Goal: Task Accomplishment & Management: Complete application form

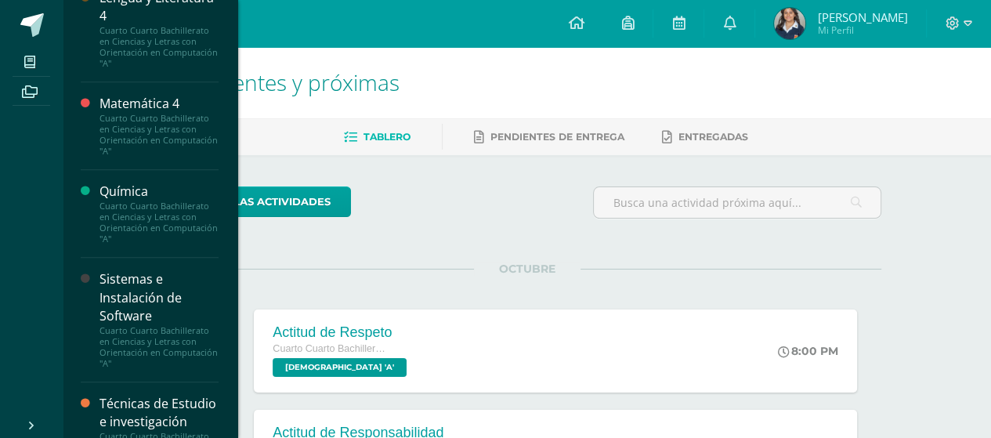
scroll to position [1269, 0]
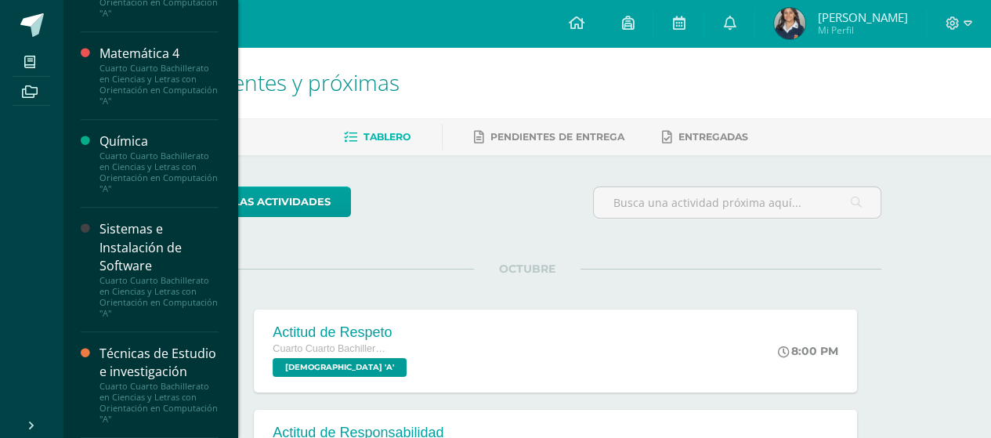
click at [166, 251] on div "Sistemas e Instalación de Software" at bounding box center [158, 247] width 119 height 54
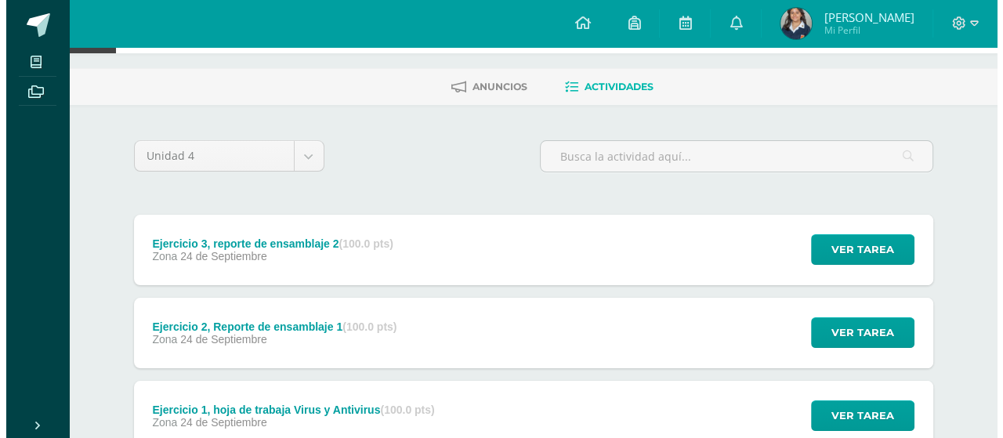
scroll to position [78, 0]
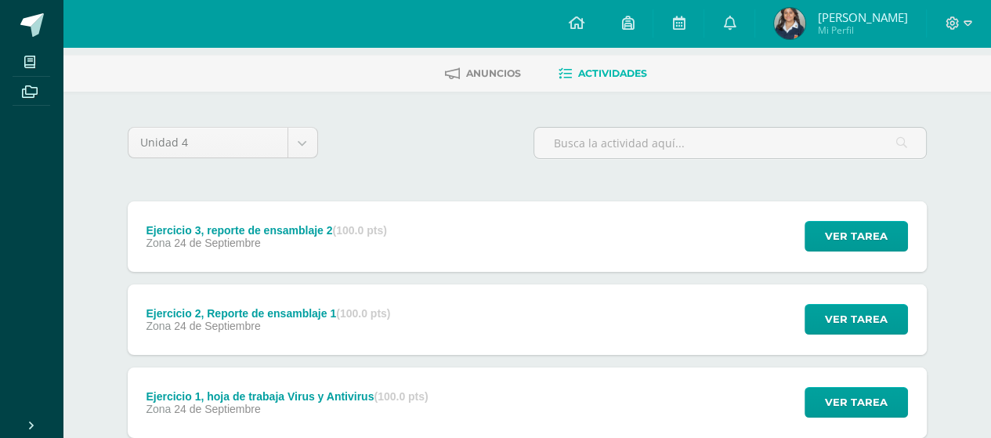
click at [312, 244] on div "Ejercicio 3, reporte de ensamblaje 2 (100.0 pts) Zona [DATE]" at bounding box center [267, 236] width 278 height 70
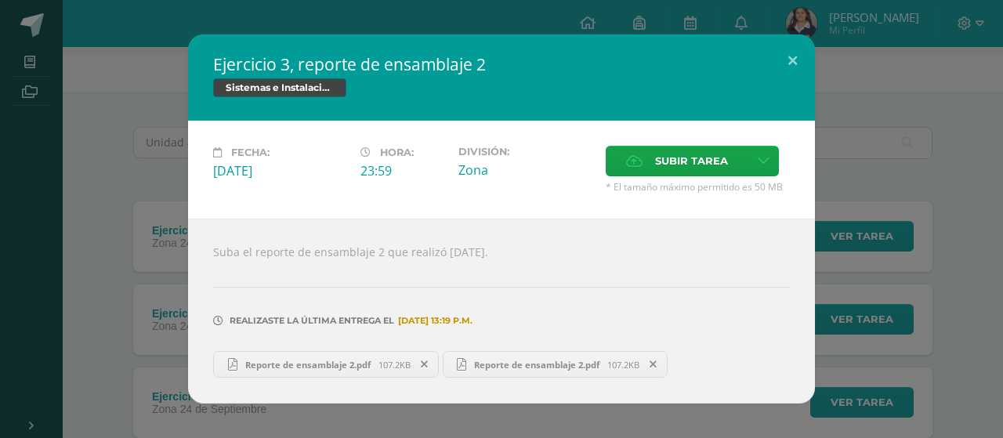
click at [155, 249] on div "Ejercicio 3, reporte de ensamblaje 2 Sistemas e Instalación de Software Fecha: …" at bounding box center [501, 218] width 990 height 369
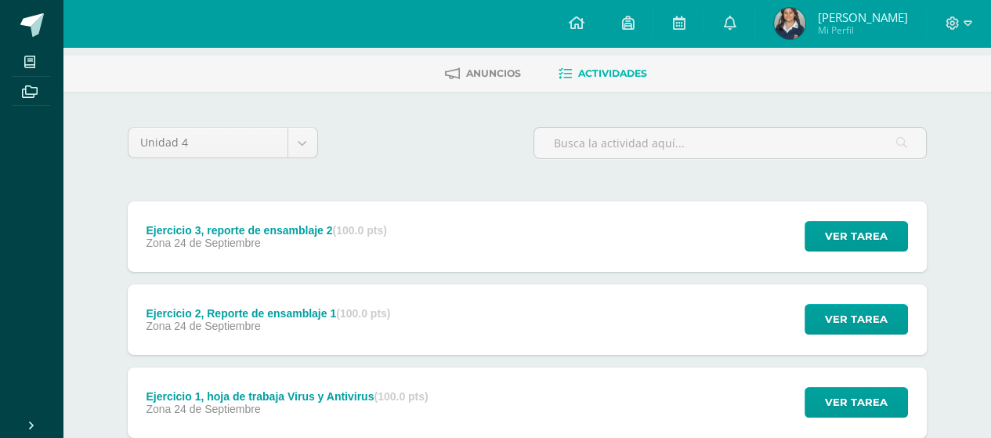
click at [294, 307] on div "Ejercicio 2, Reporte de ensamblaje 1 (100.0 pts)" at bounding box center [268, 313] width 244 height 13
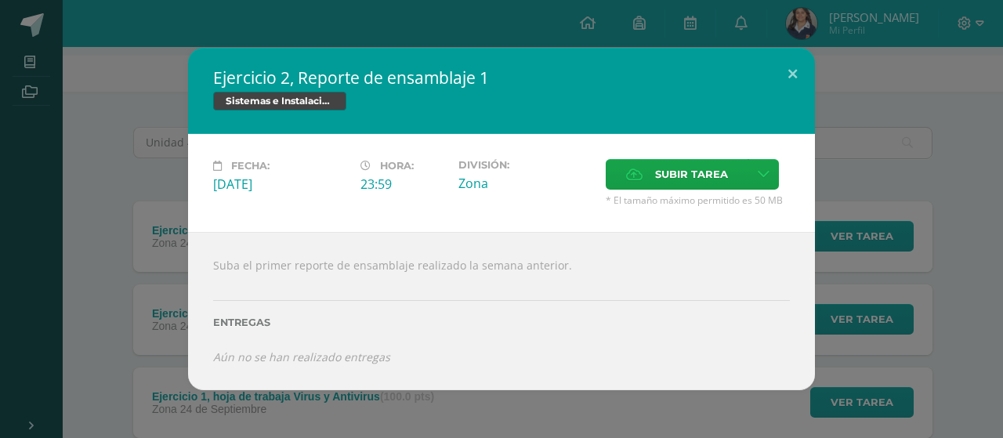
click at [621, 193] on div "Subir tarea" at bounding box center [698, 176] width 184 height 34
click at [613, 179] on label "Subir tarea" at bounding box center [677, 174] width 143 height 31
click at [0, 0] on input "Subir tarea" at bounding box center [0, 0] width 0 height 0
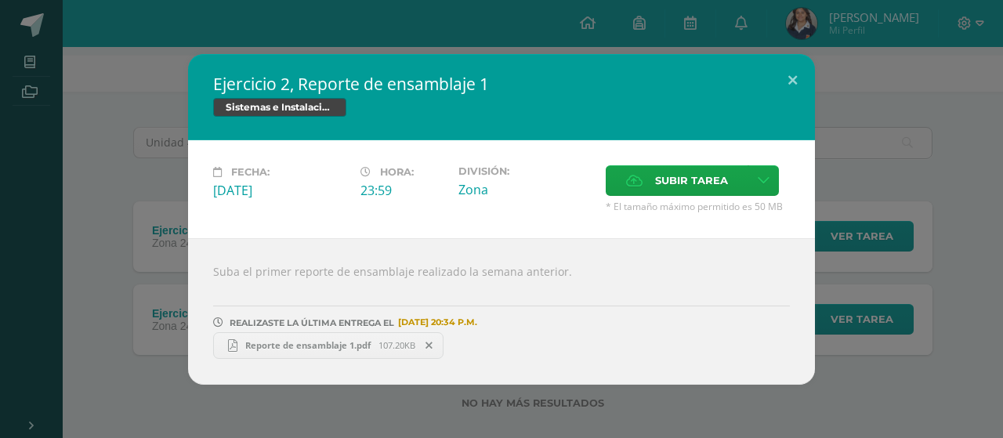
click at [308, 340] on span "Reporte de ensamblaje 1.pdf" at bounding box center [307, 345] width 141 height 12
click at [790, 68] on button at bounding box center [792, 80] width 45 height 53
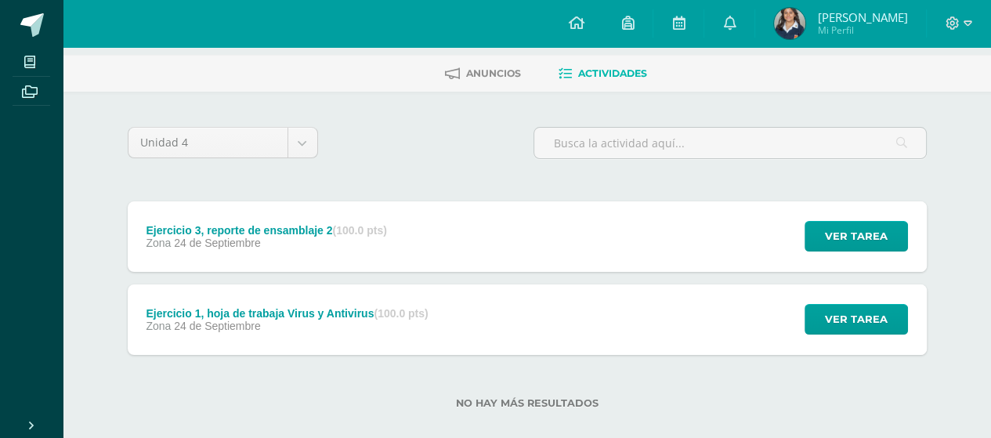
click at [525, 224] on div "Ejercicio 3, reporte de ensamblaje 2 (100.0 pts) Zona [DATE] Ver tarea Ejercici…" at bounding box center [527, 236] width 799 height 70
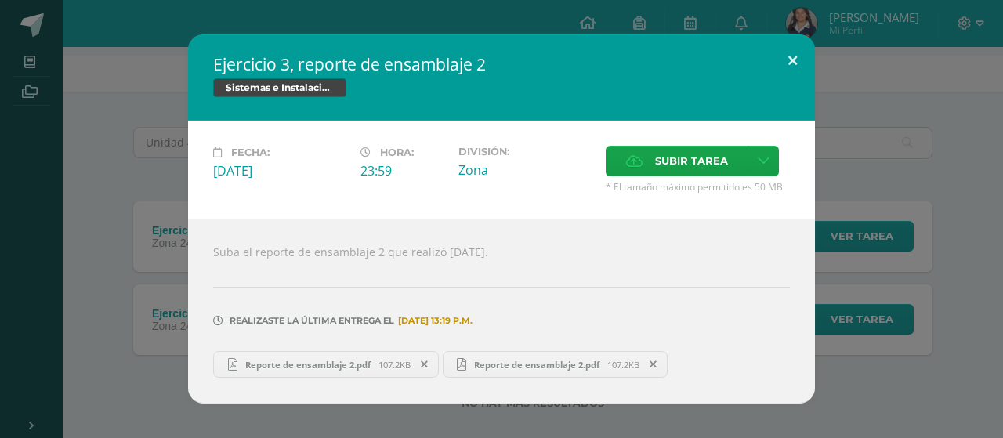
click at [793, 55] on button at bounding box center [792, 60] width 45 height 53
